Goal: Check status: Check status

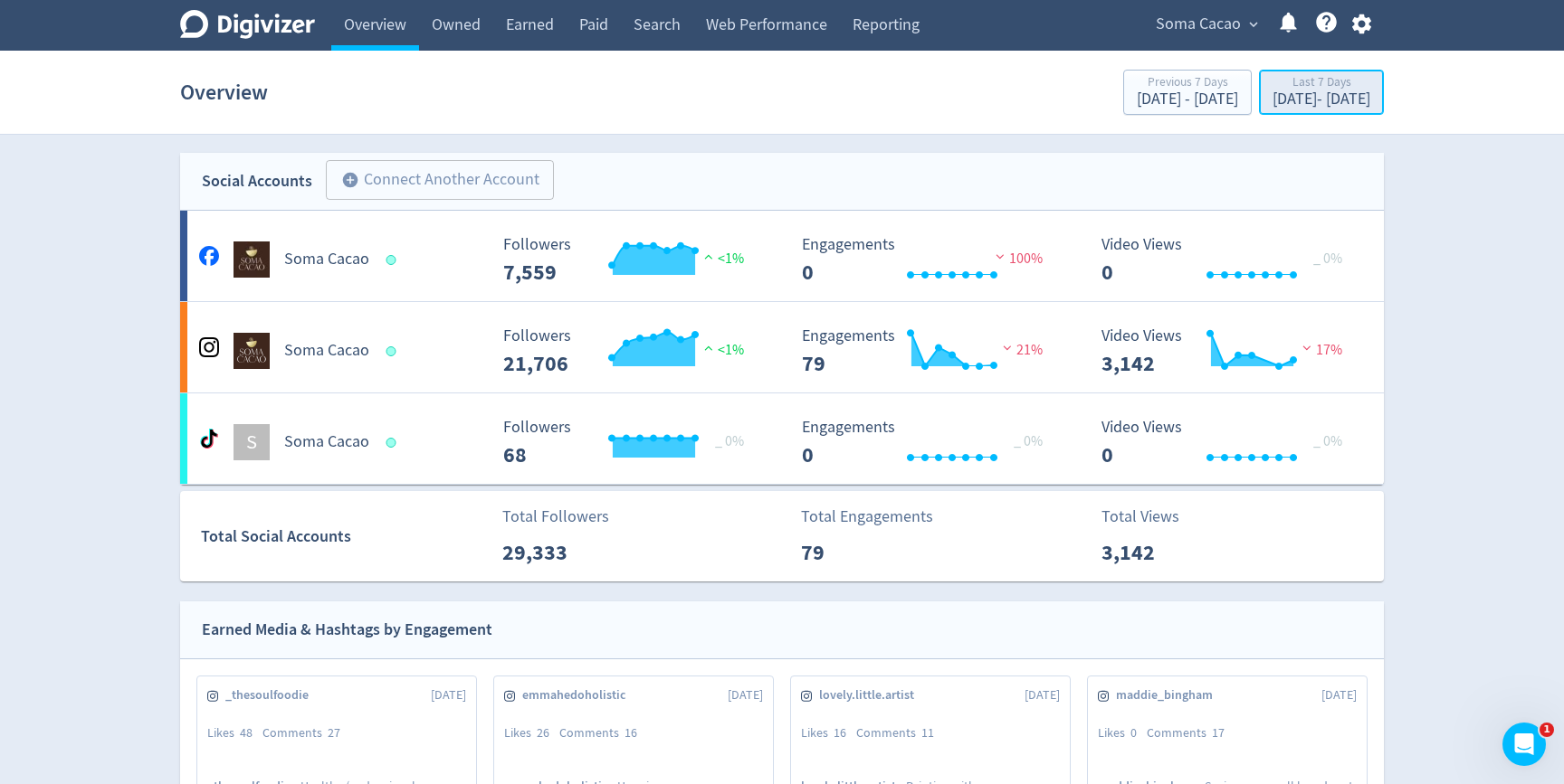
click at [1272, 101] on div "[DATE] - [DATE]" at bounding box center [1321, 99] width 98 height 16
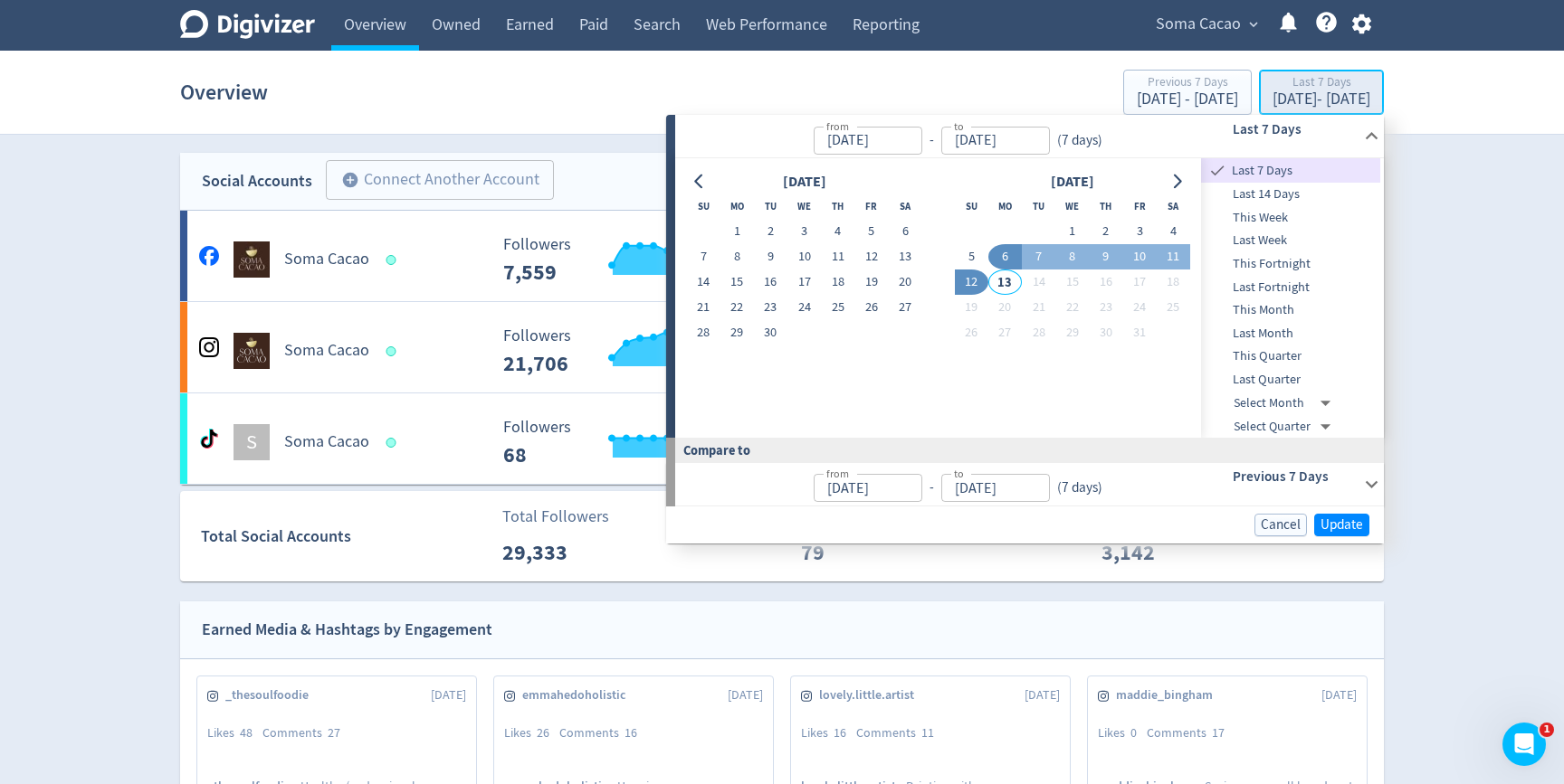
type input "[DATE]"
click at [1078, 223] on button "1" at bounding box center [1072, 231] width 34 height 25
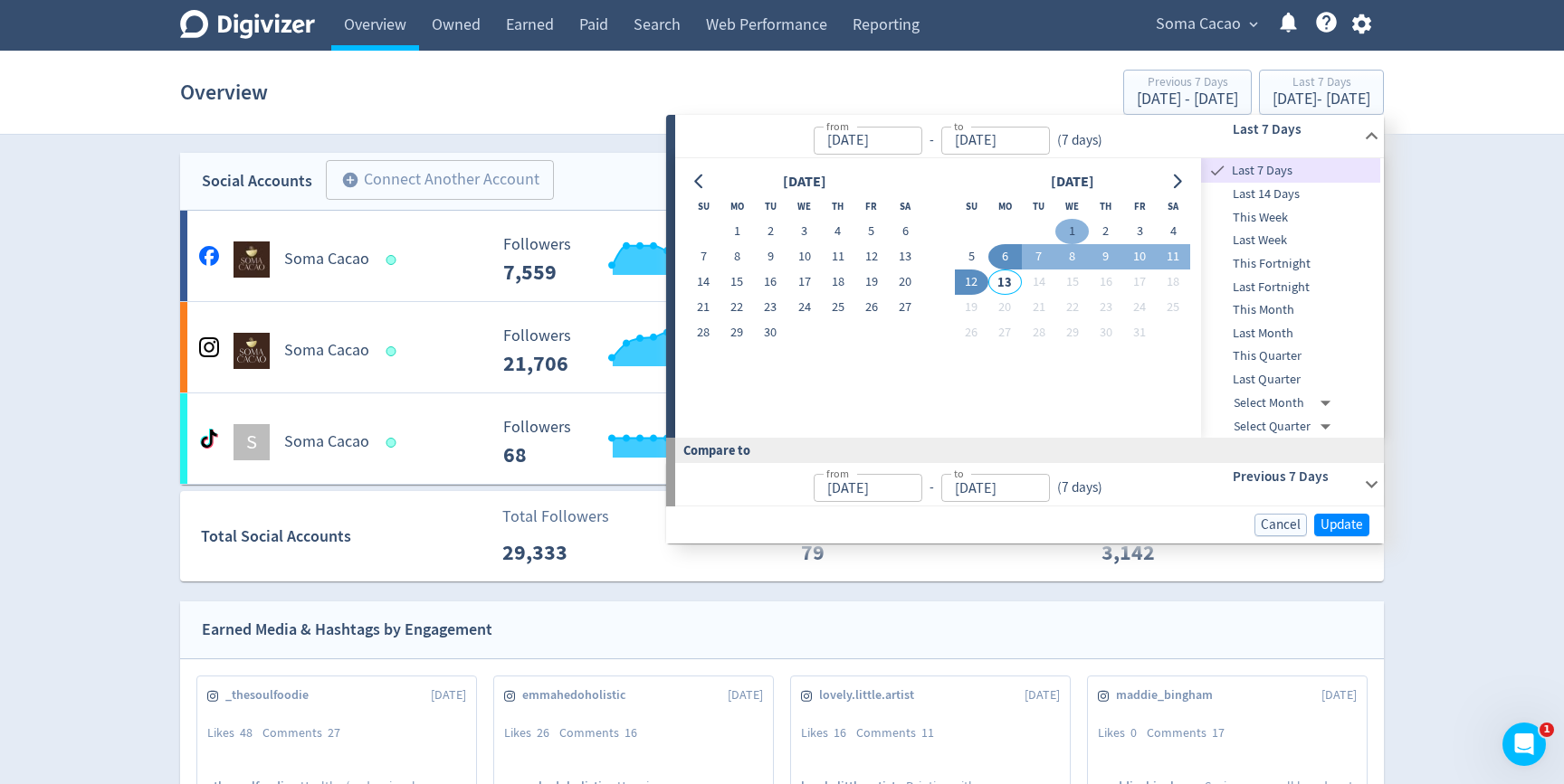
type input "[DATE]"
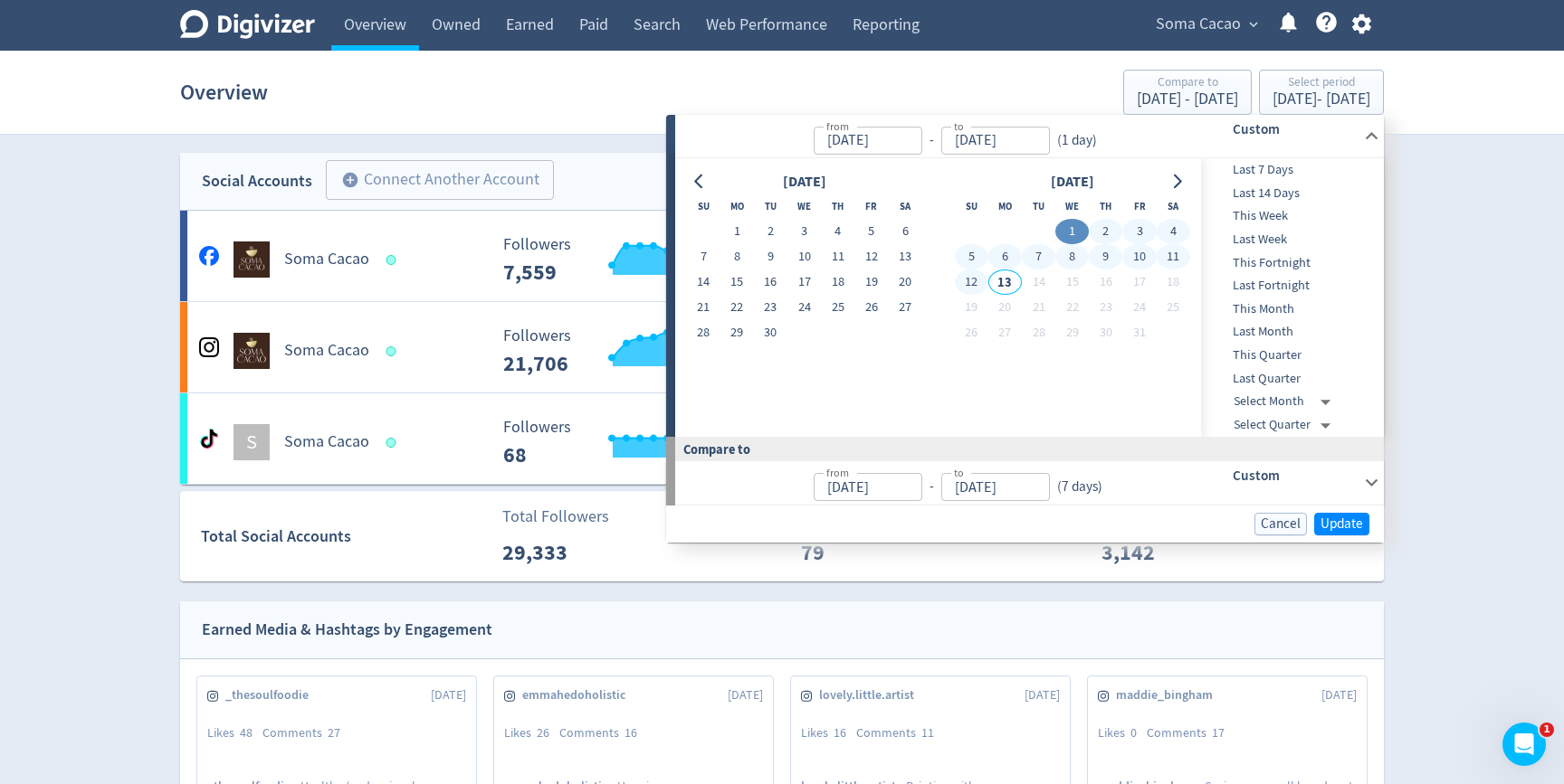
click at [974, 280] on button "12" at bounding box center [972, 282] width 34 height 25
type input "[DATE]"
click at [1334, 518] on span "Update" at bounding box center [1342, 524] width 43 height 14
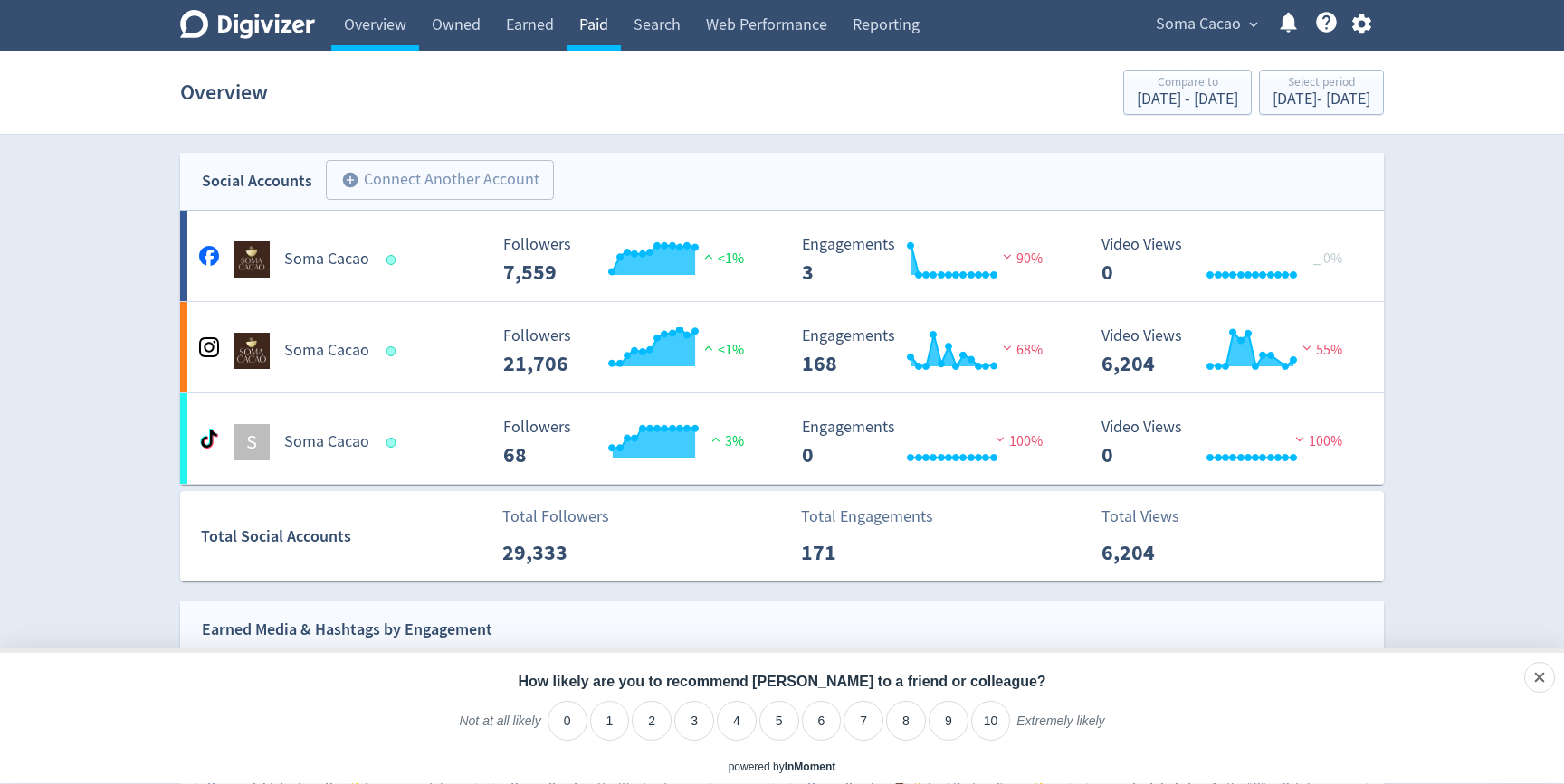
click at [595, 25] on link "Paid" at bounding box center [593, 25] width 54 height 50
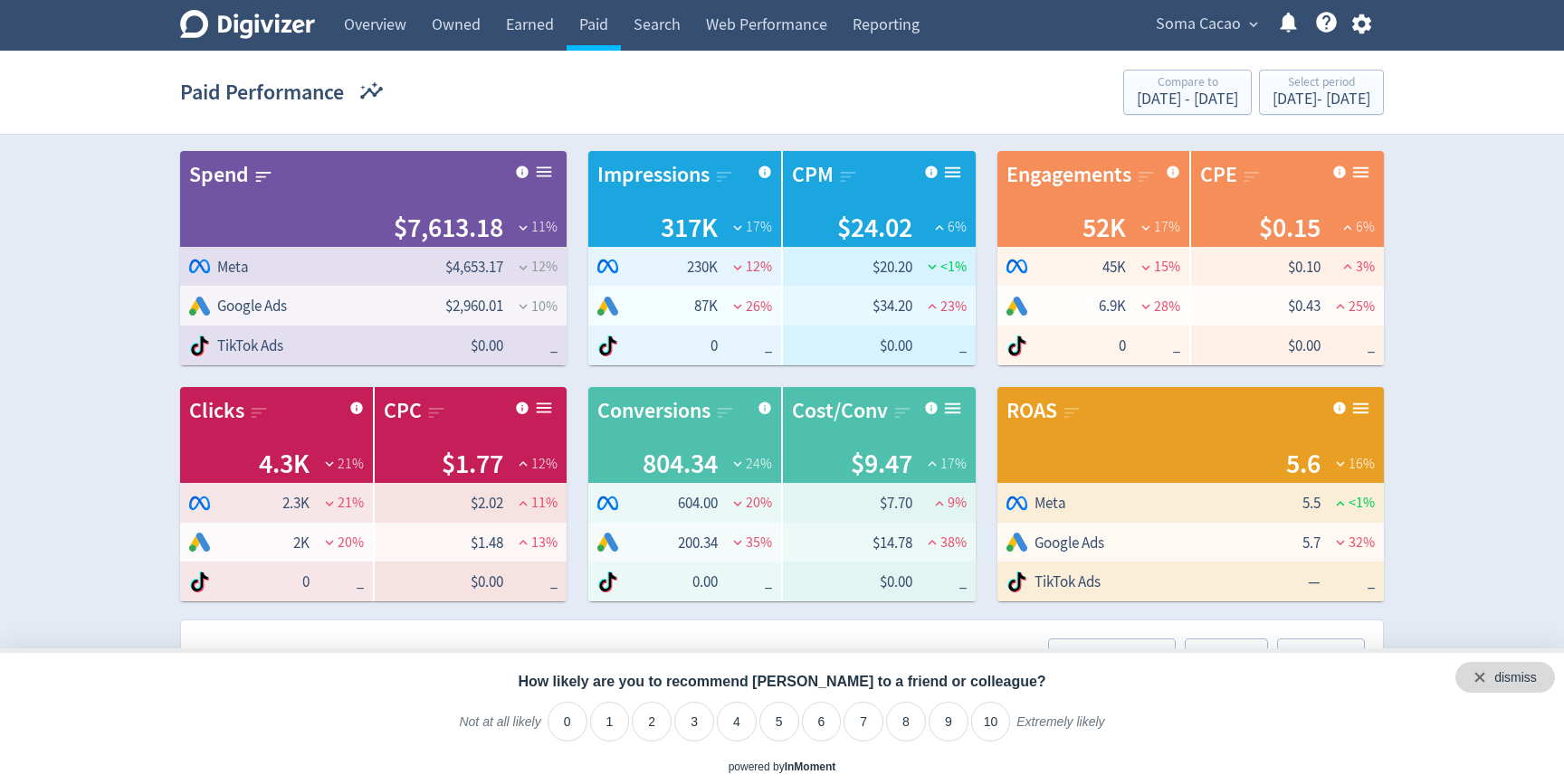
click at [1547, 678] on div "dismiss" at bounding box center [1504, 677] width 100 height 31
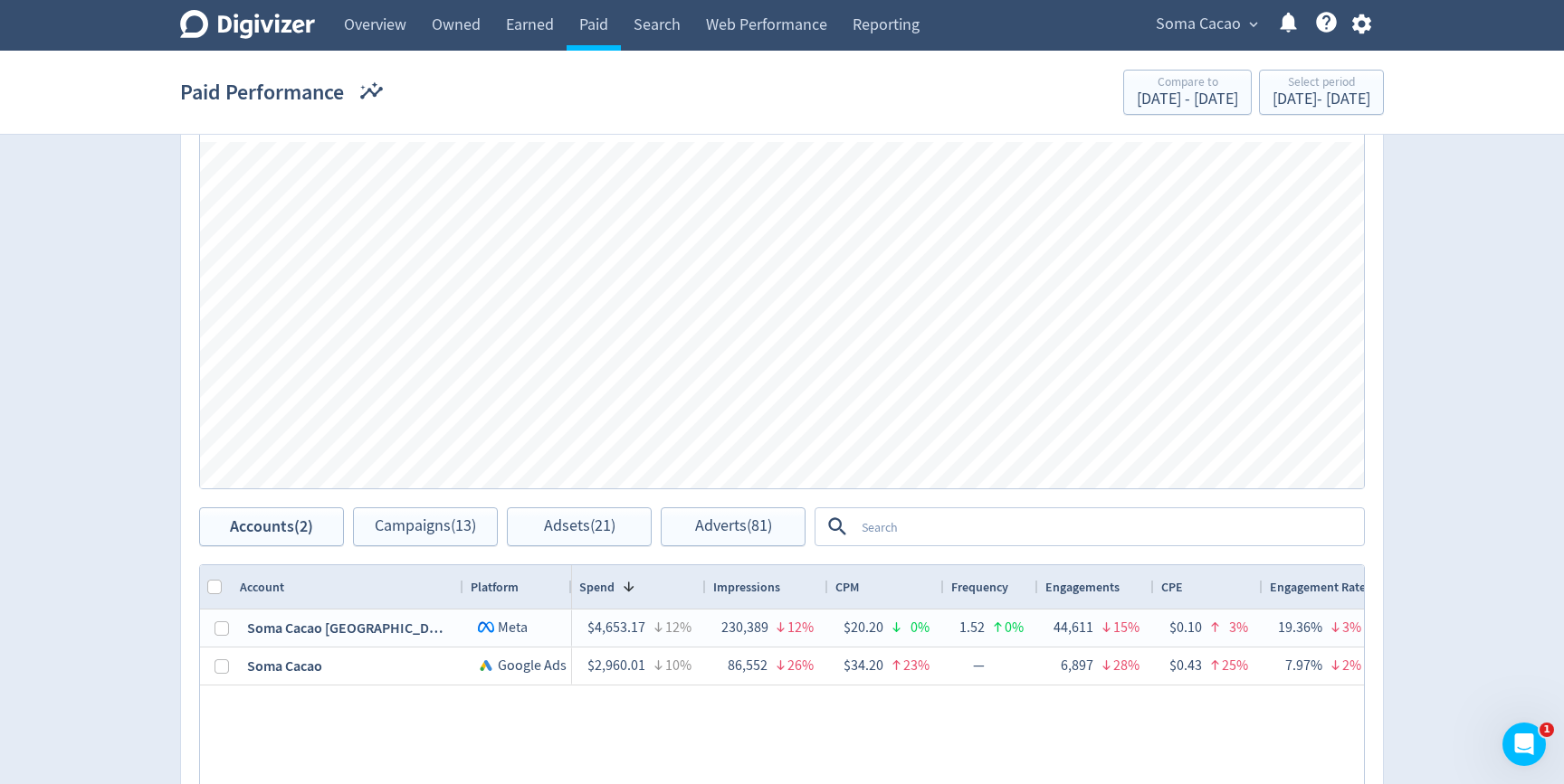
scroll to position [952, 0]
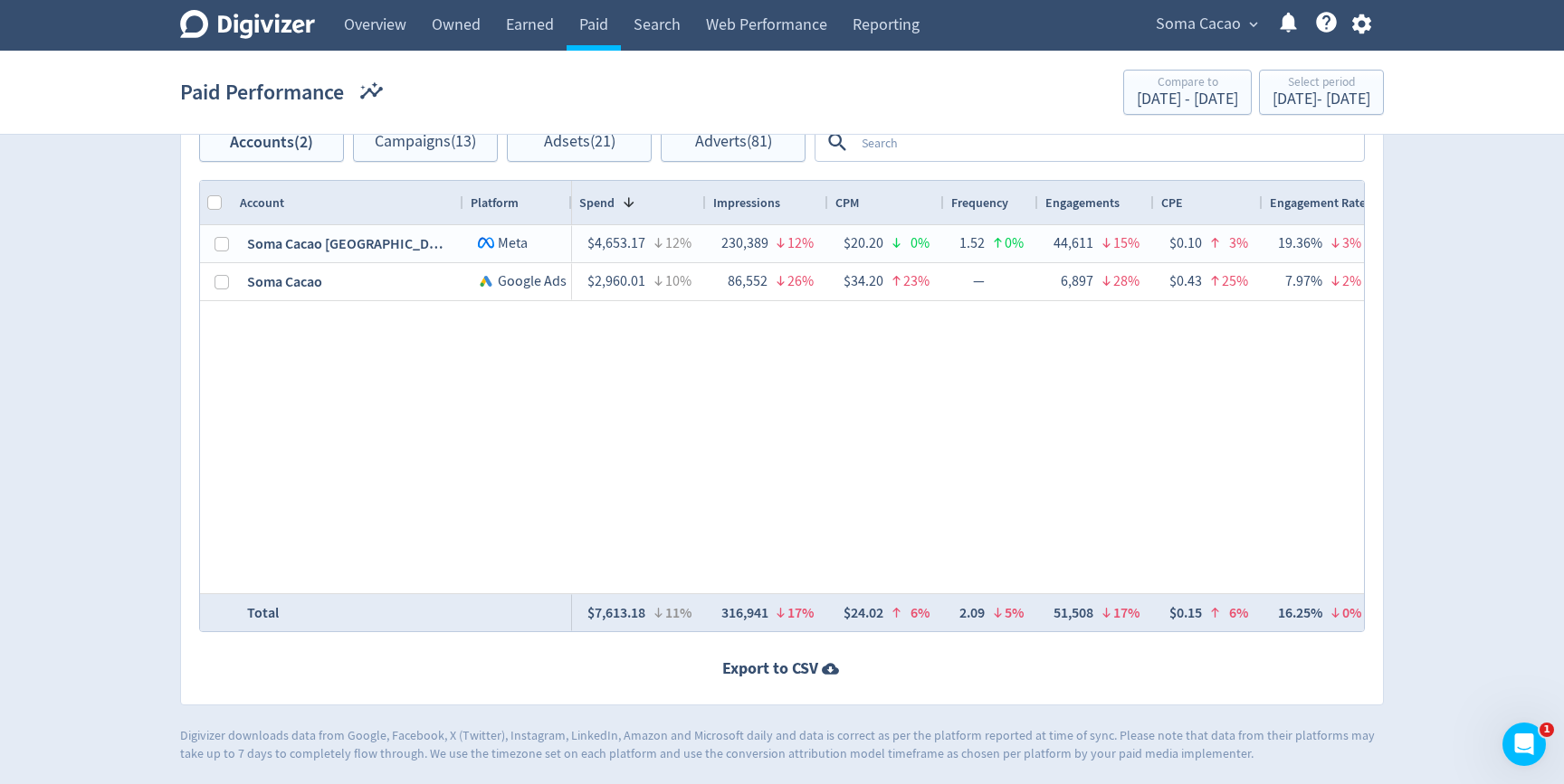
click at [1010, 155] on textarea at bounding box center [1108, 142] width 508 height 34
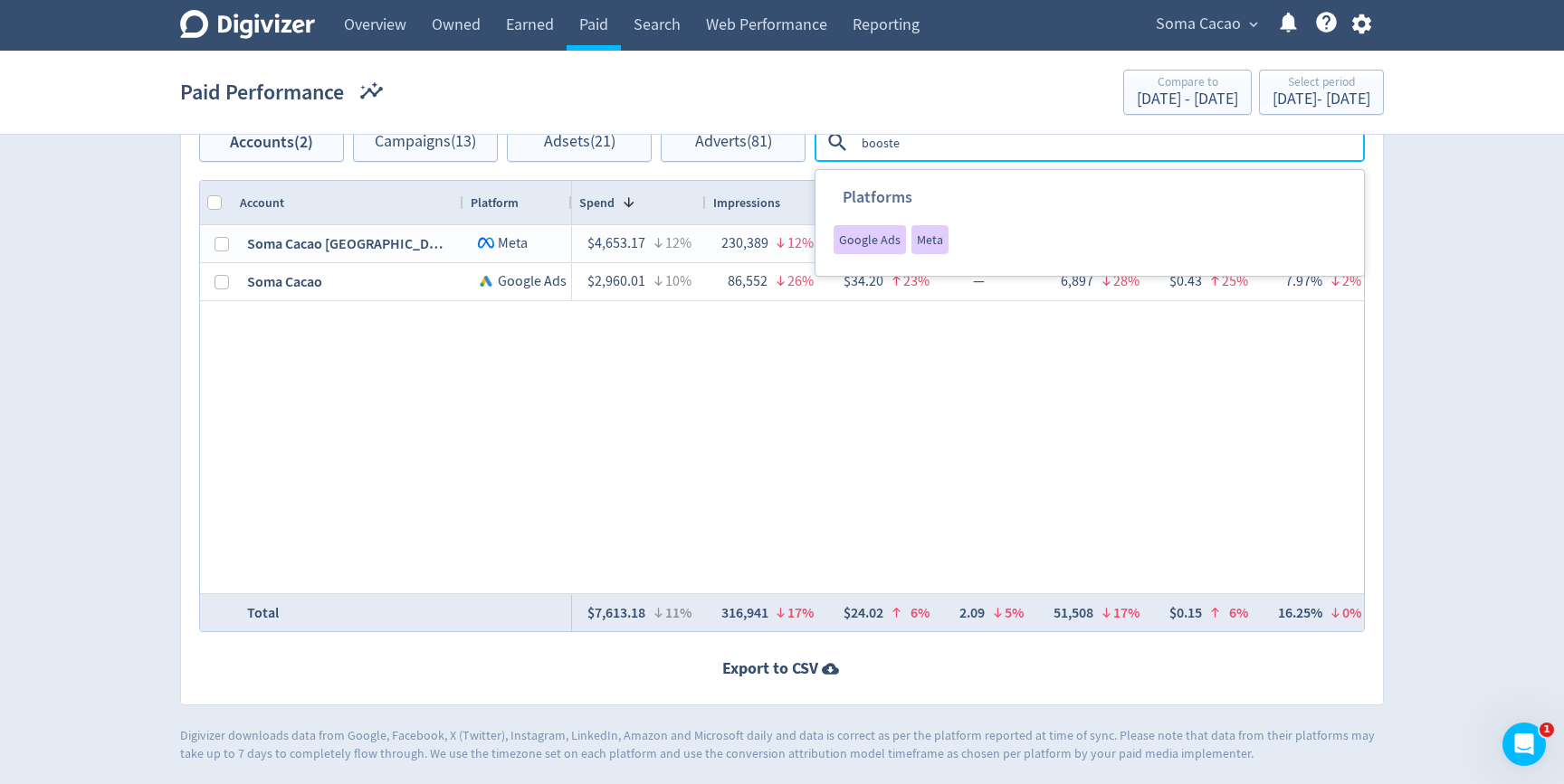
type textarea "boosted"
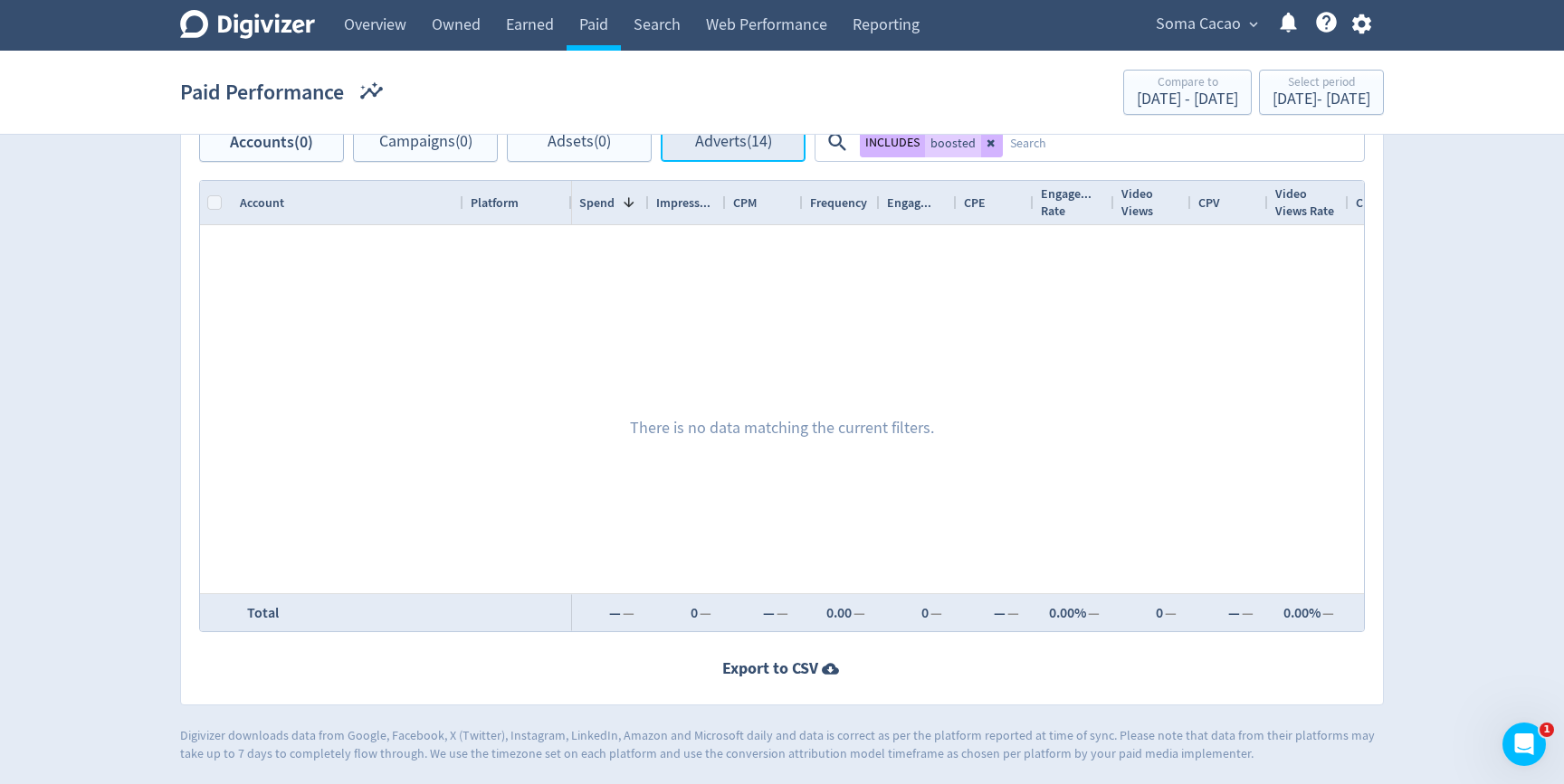
click at [681, 137] on button "Adverts (14)" at bounding box center [732, 142] width 144 height 39
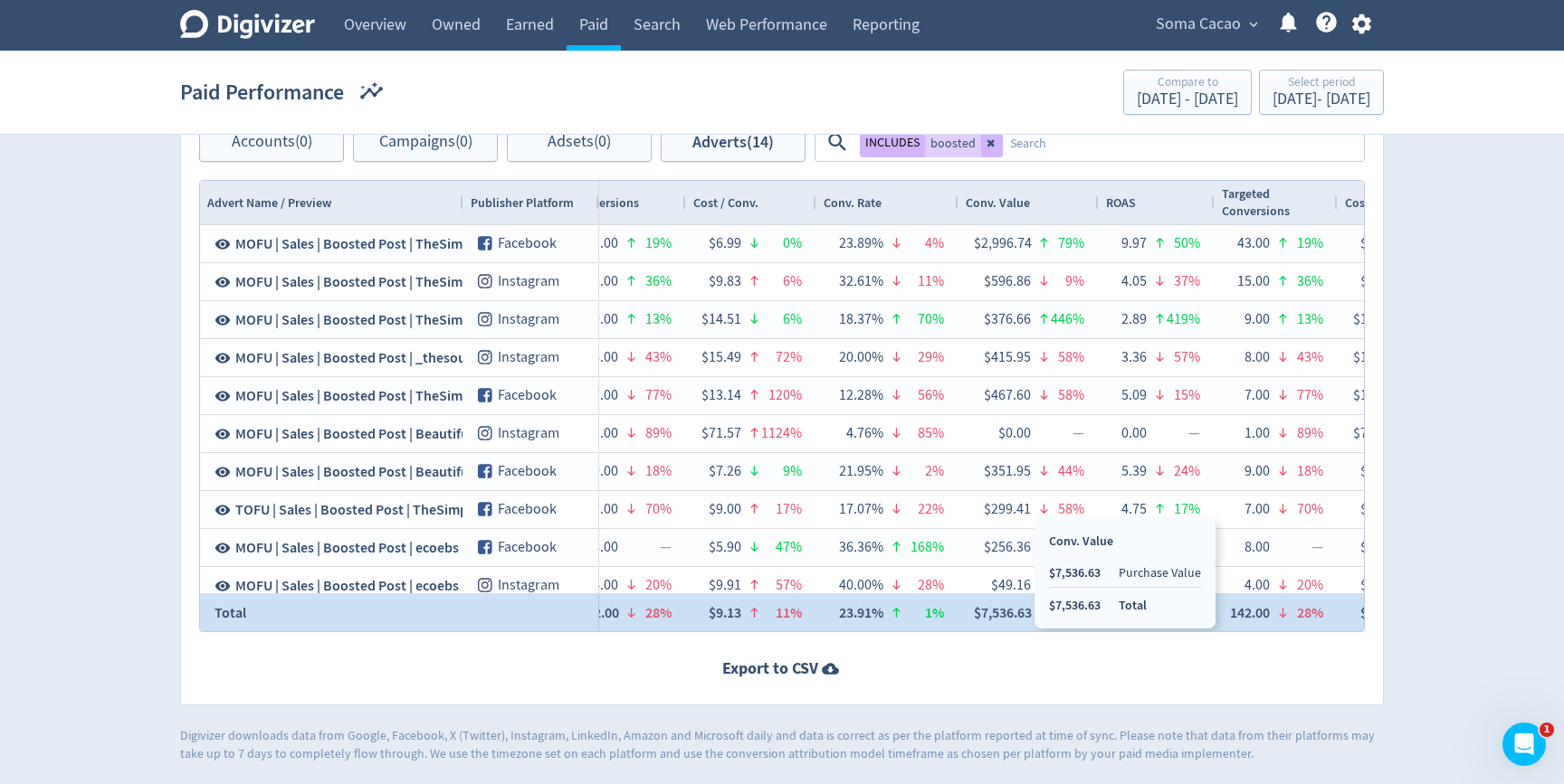
drag, startPoint x: 1033, startPoint y: 604, endPoint x: 949, endPoint y: 596, distance: 84.4
click at [949, 596] on div "$1,295.84 20% 61,025 24% $21.23 6% 1.16 1% 17,852 20% $0.07 0% 29.25% 6% 17,136…" at bounding box center [584, 613] width 4356 height 38
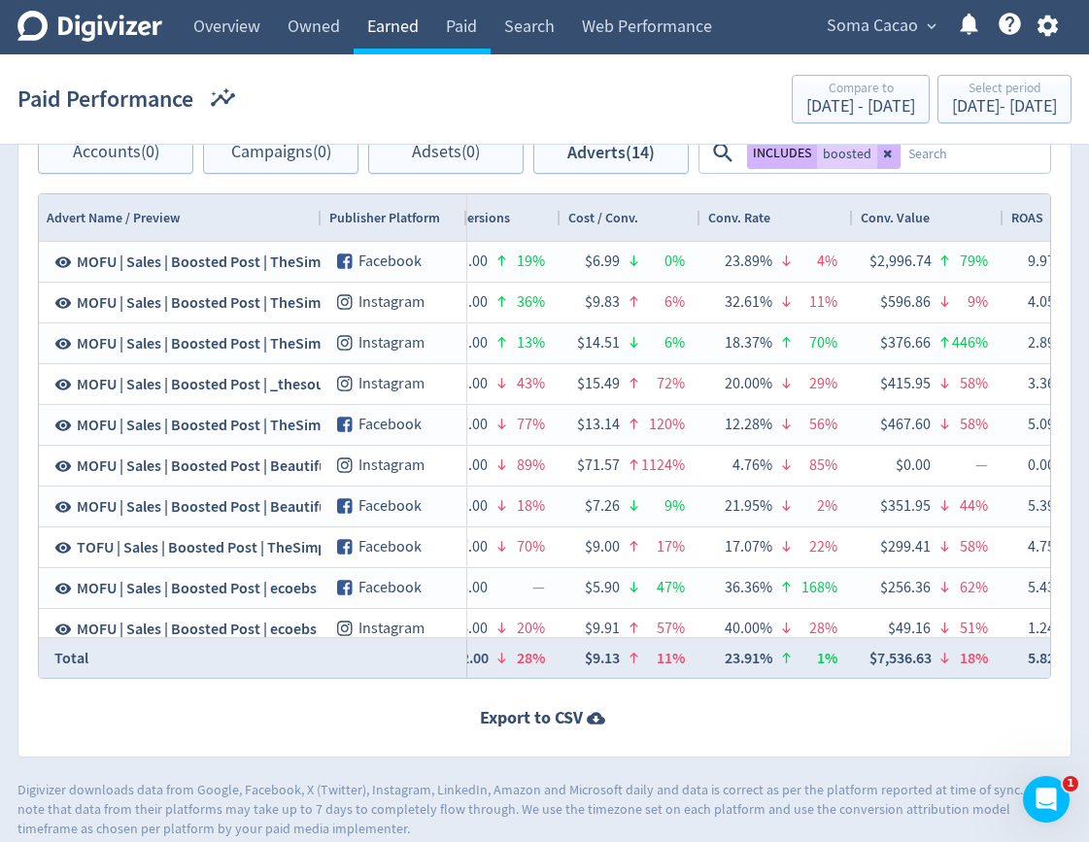
click at [422, 39] on link "Earned" at bounding box center [393, 27] width 79 height 54
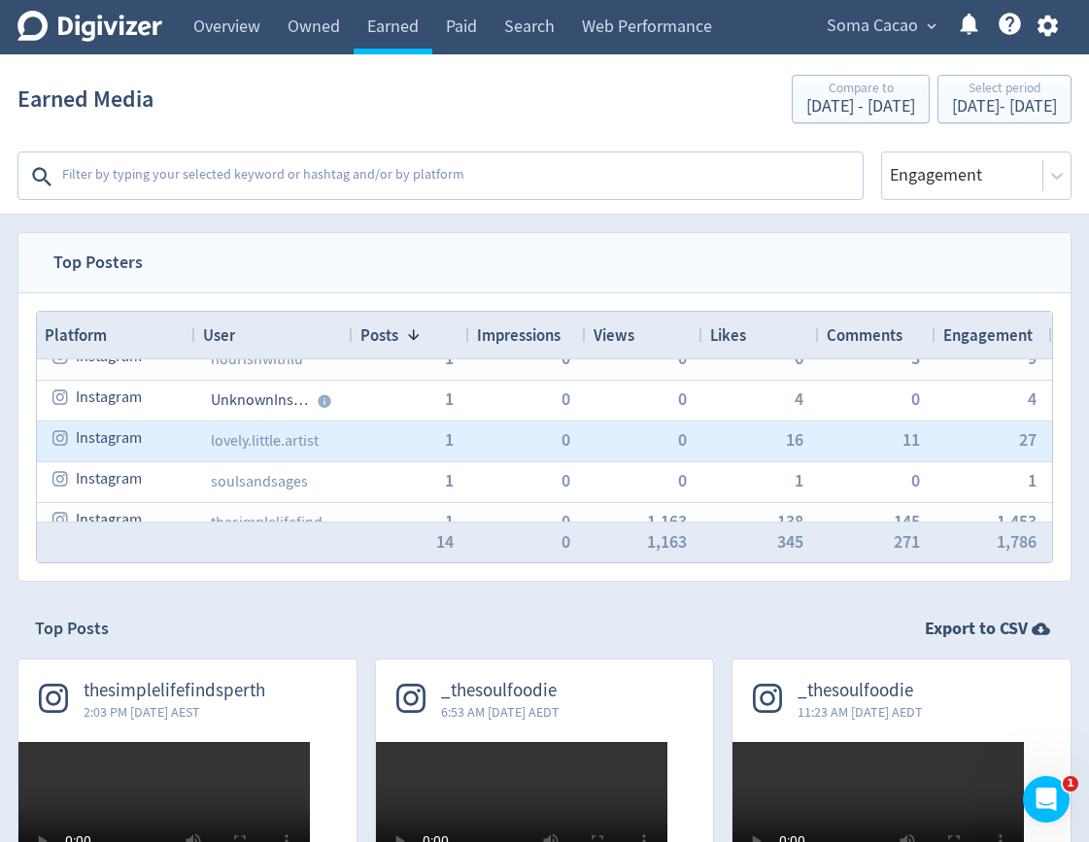
scroll to position [276, 0]
